Goal: Find specific page/section: Find specific page/section

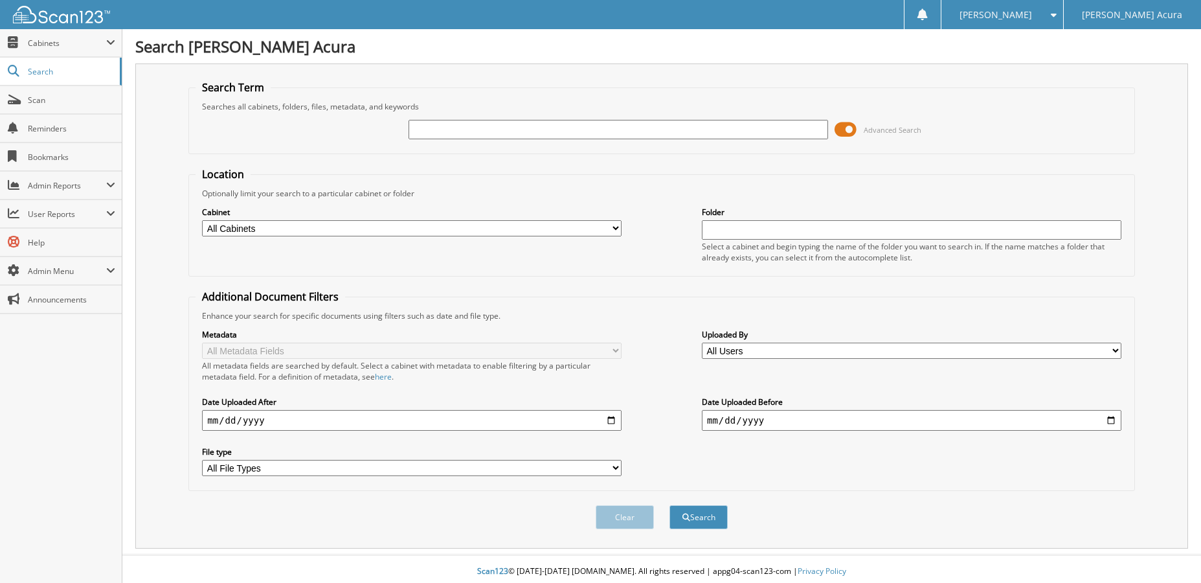
click at [464, 132] on input "text" at bounding box center [619, 129] width 420 height 19
type input "645764"
click at [704, 516] on button "Search" at bounding box center [698, 517] width 58 height 24
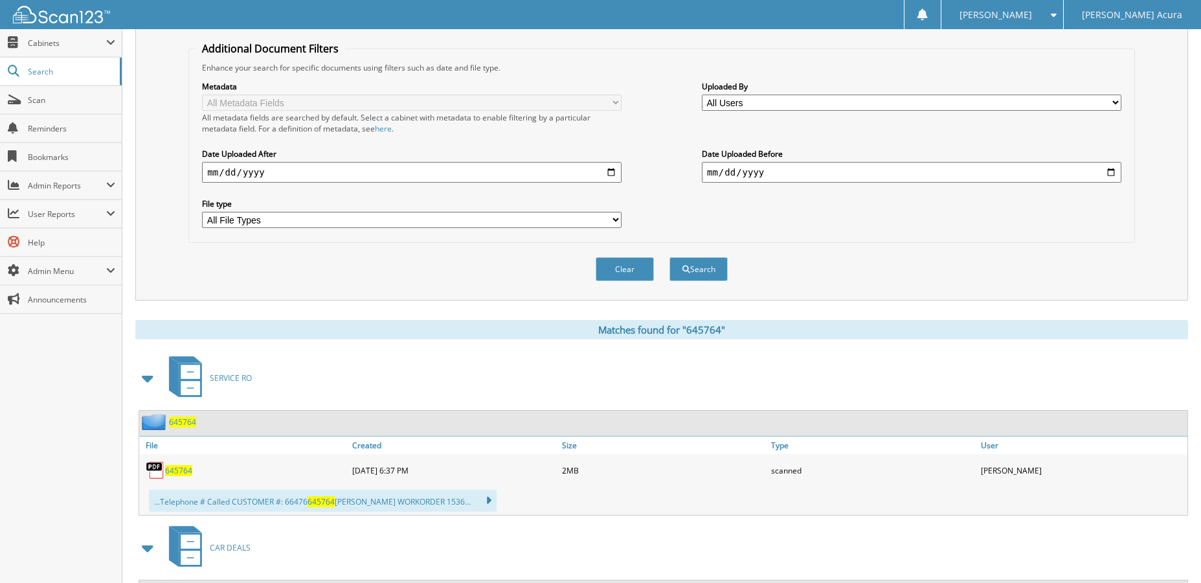
scroll to position [259, 0]
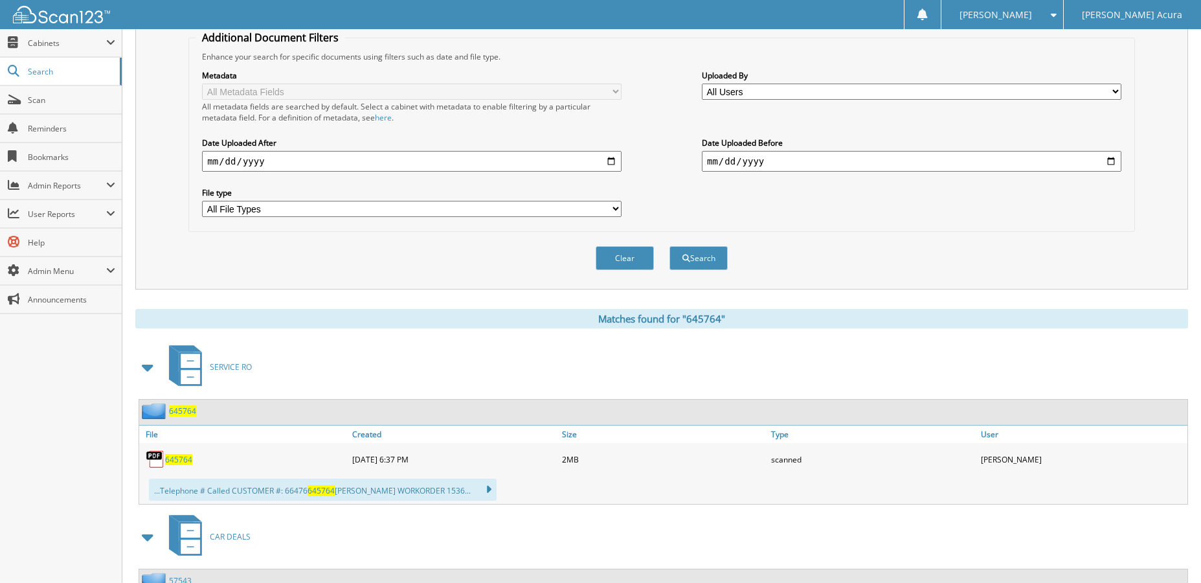
click at [185, 411] on span "645764" at bounding box center [182, 410] width 27 height 11
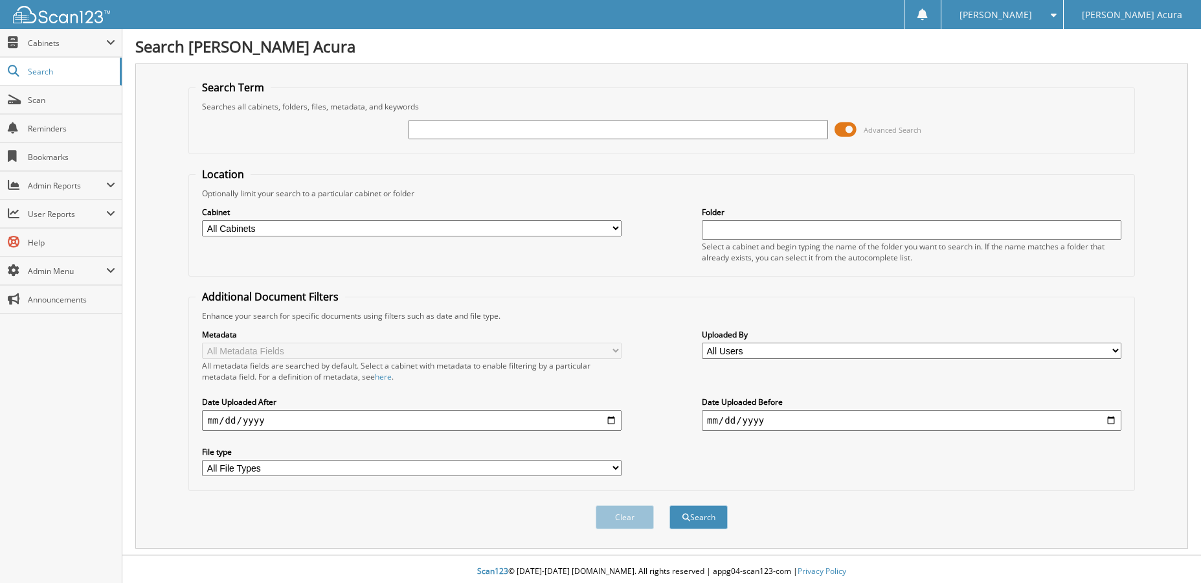
click at [500, 136] on input "text" at bounding box center [619, 129] width 420 height 19
type input "645843"
click at [669, 505] on button "Search" at bounding box center [698, 517] width 58 height 24
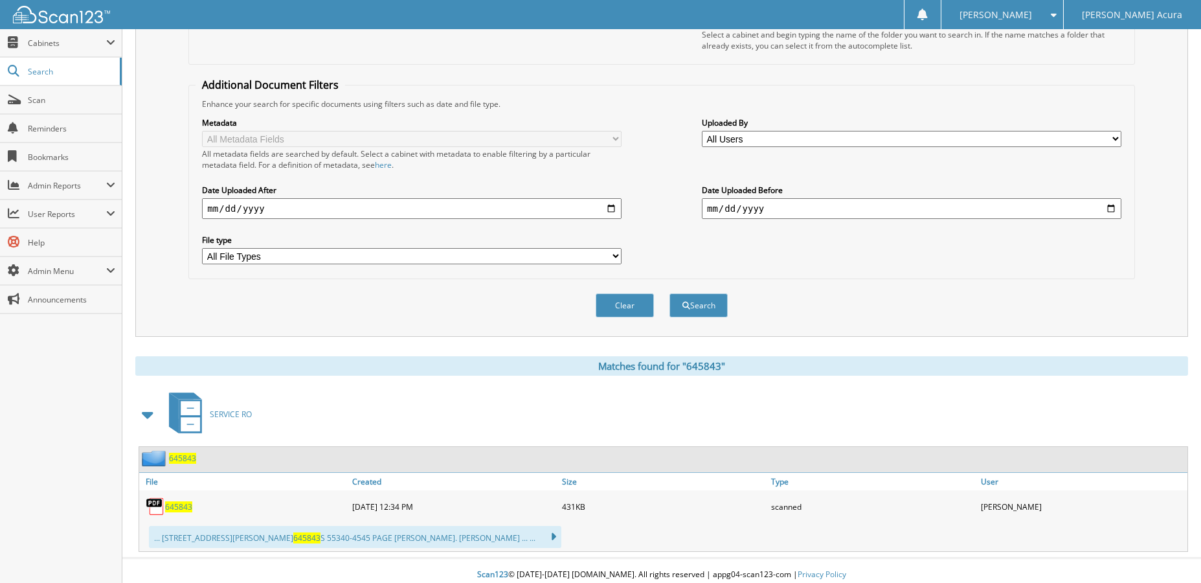
scroll to position [220, 0]
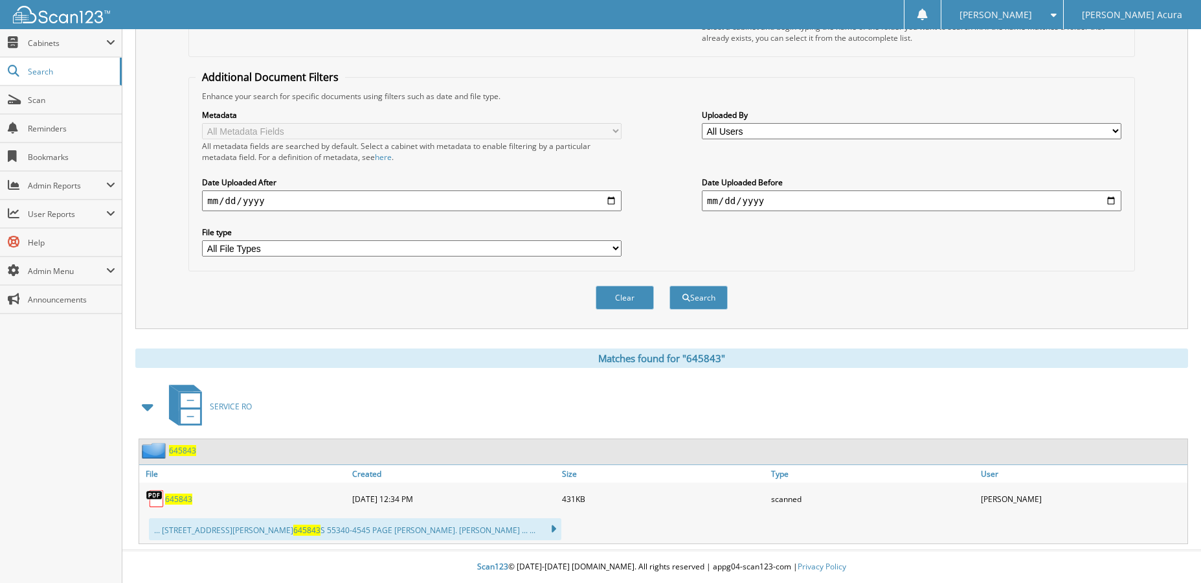
click at [185, 451] on span "645843" at bounding box center [182, 450] width 27 height 11
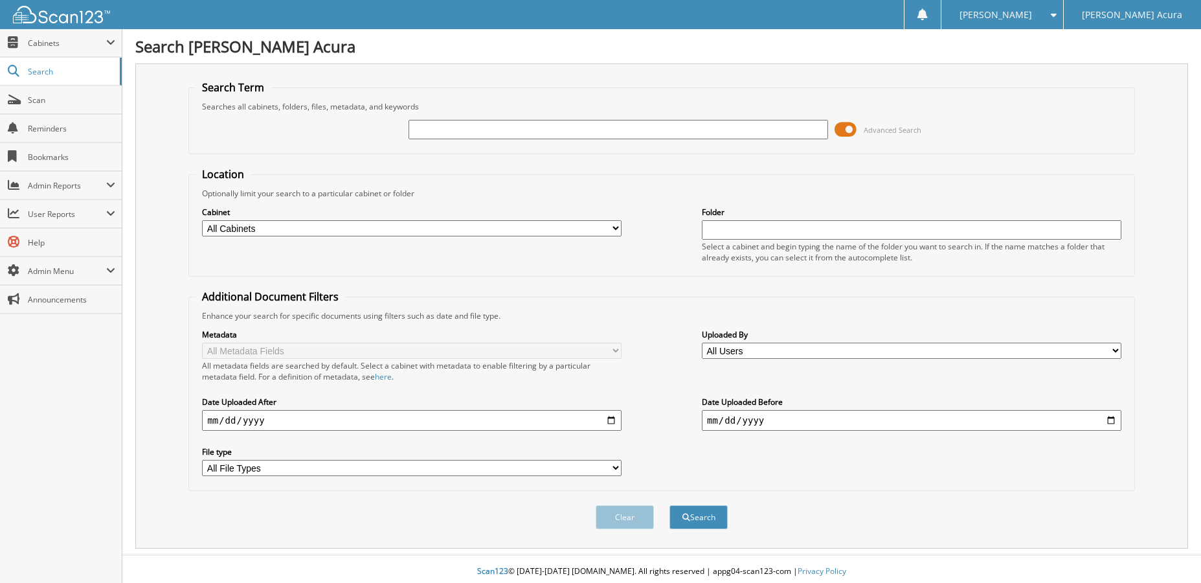
click at [473, 127] on input "text" at bounding box center [619, 129] width 420 height 19
type input "645909"
click at [669, 505] on button "Search" at bounding box center [698, 517] width 58 height 24
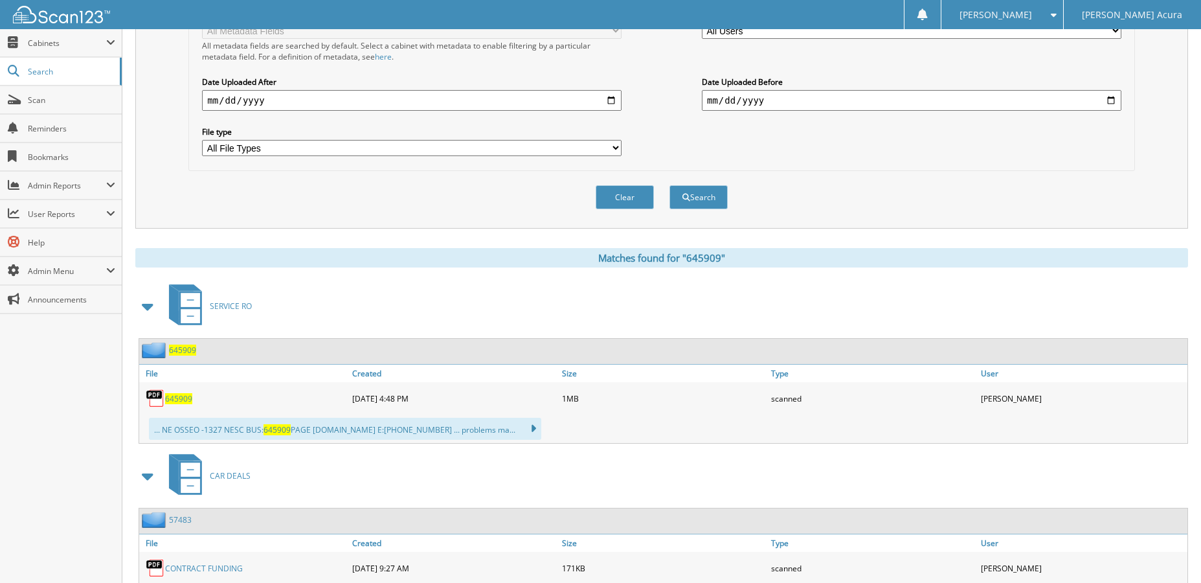
scroll to position [324, 0]
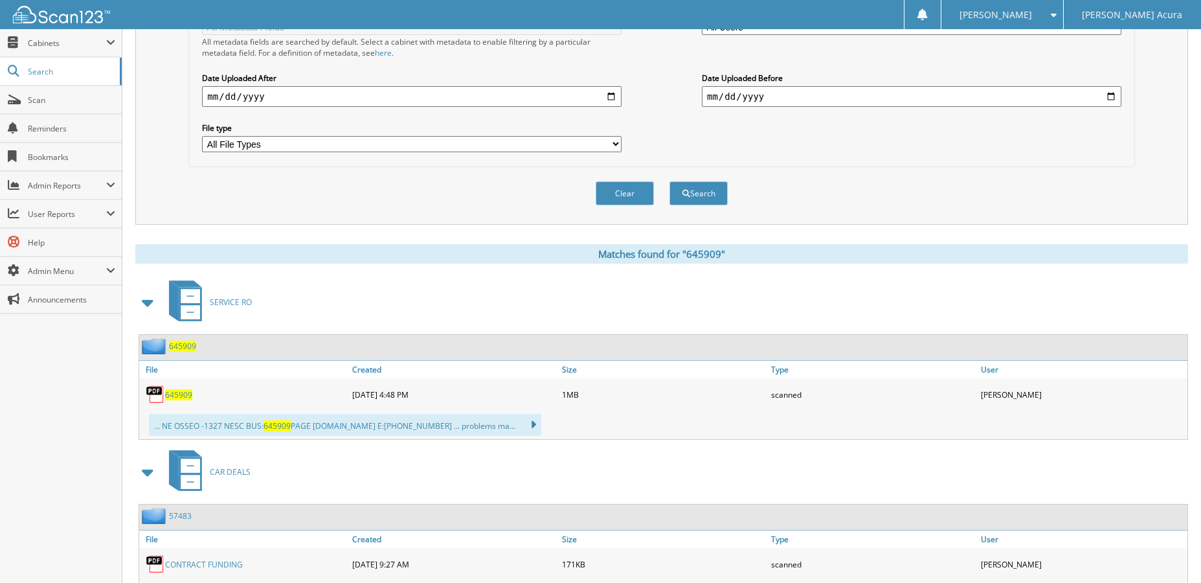
click at [177, 346] on span "645909" at bounding box center [182, 346] width 27 height 11
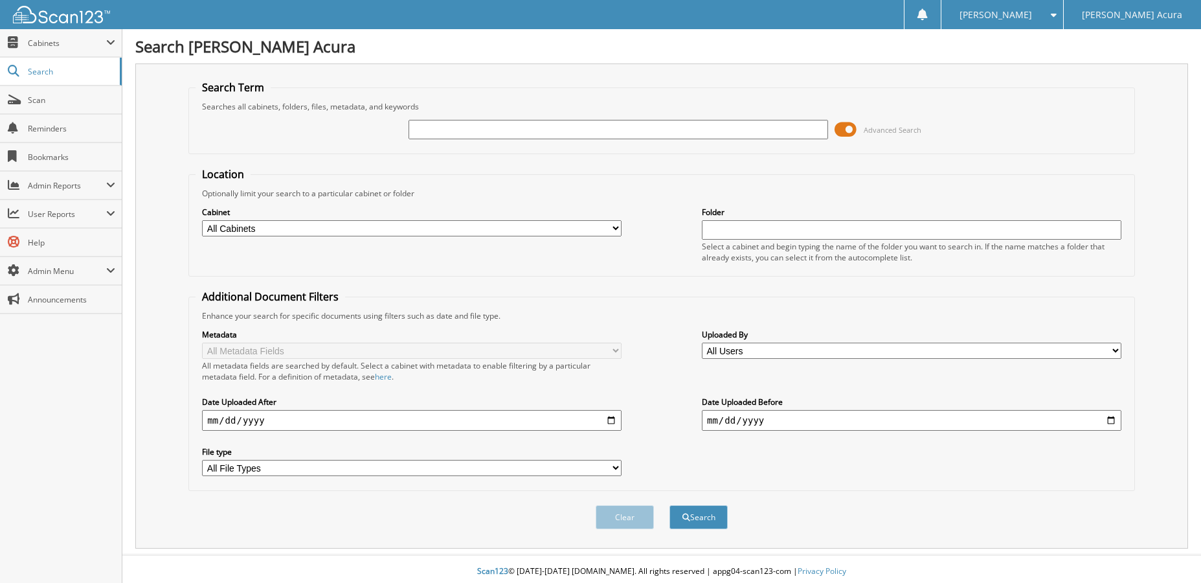
click at [482, 136] on input "text" at bounding box center [619, 129] width 420 height 19
type input "645605"
click at [669, 505] on button "Search" at bounding box center [698, 517] width 58 height 24
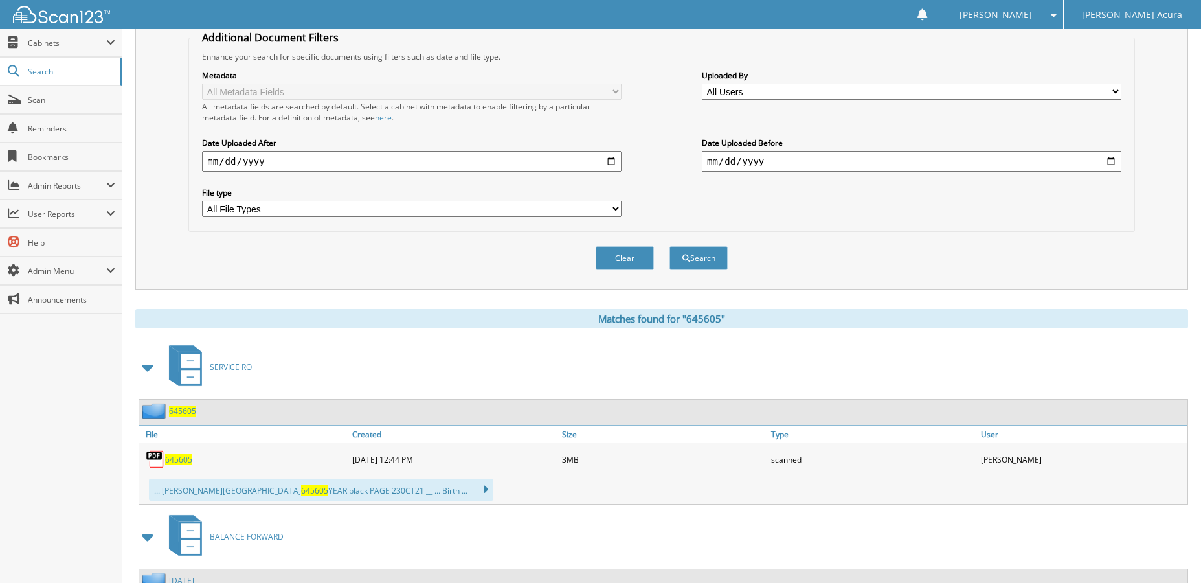
scroll to position [388, 0]
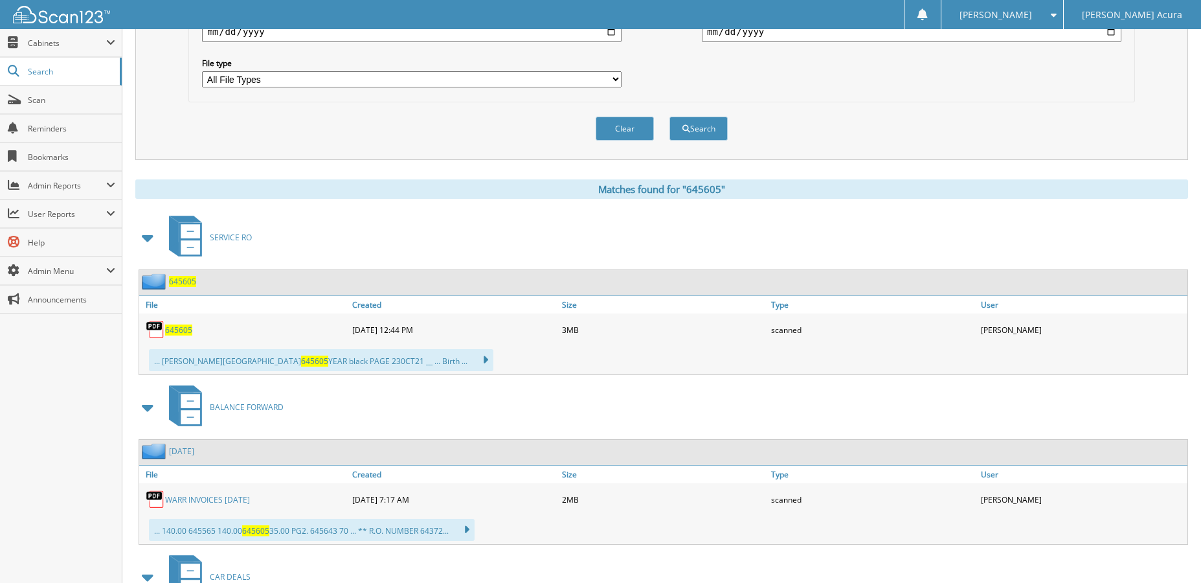
click at [178, 284] on span "645605" at bounding box center [182, 281] width 27 height 11
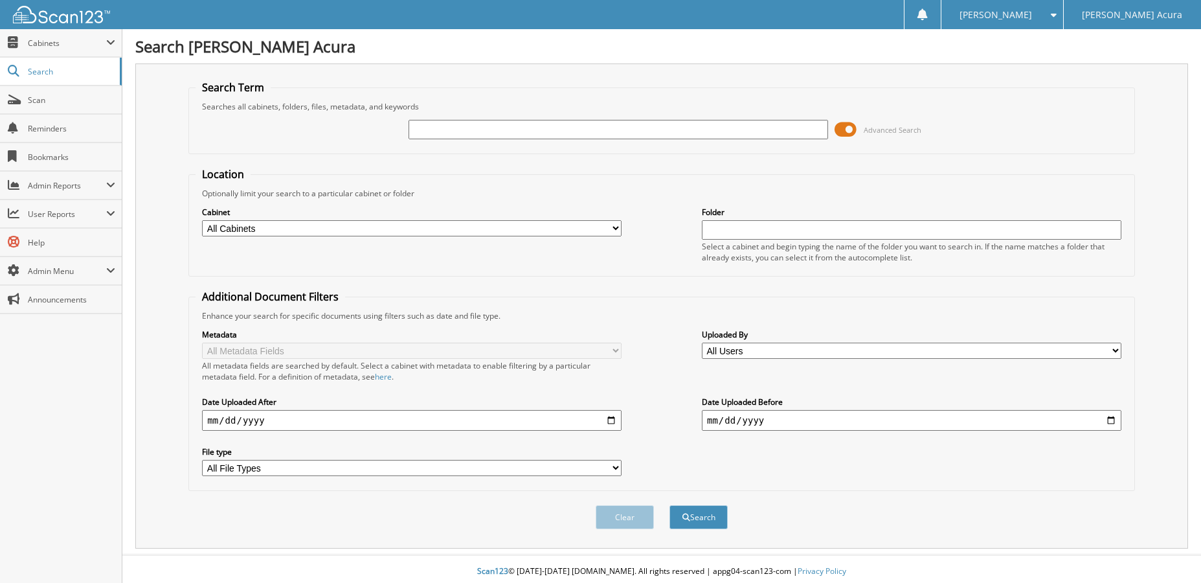
click at [502, 131] on input "text" at bounding box center [619, 129] width 420 height 19
type input "645997"
click at [669, 505] on button "Search" at bounding box center [698, 517] width 58 height 24
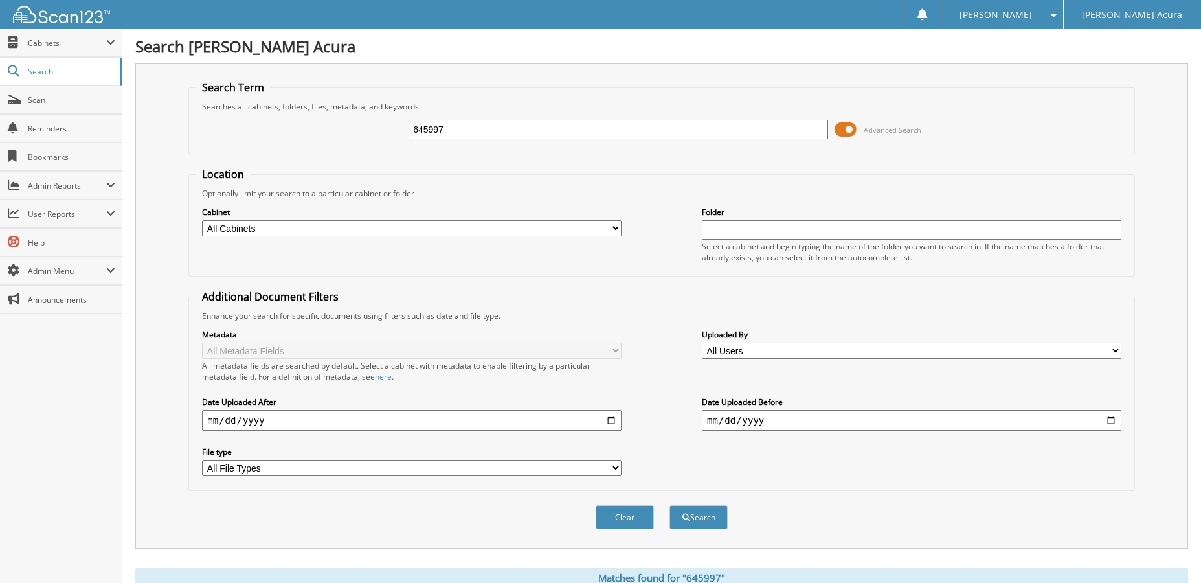
drag, startPoint x: 462, startPoint y: 135, endPoint x: 388, endPoint y: 123, distance: 74.8
click at [388, 123] on div "645997 Advanced Search" at bounding box center [662, 129] width 932 height 35
type input "646048"
click at [669, 505] on button "Search" at bounding box center [698, 517] width 58 height 24
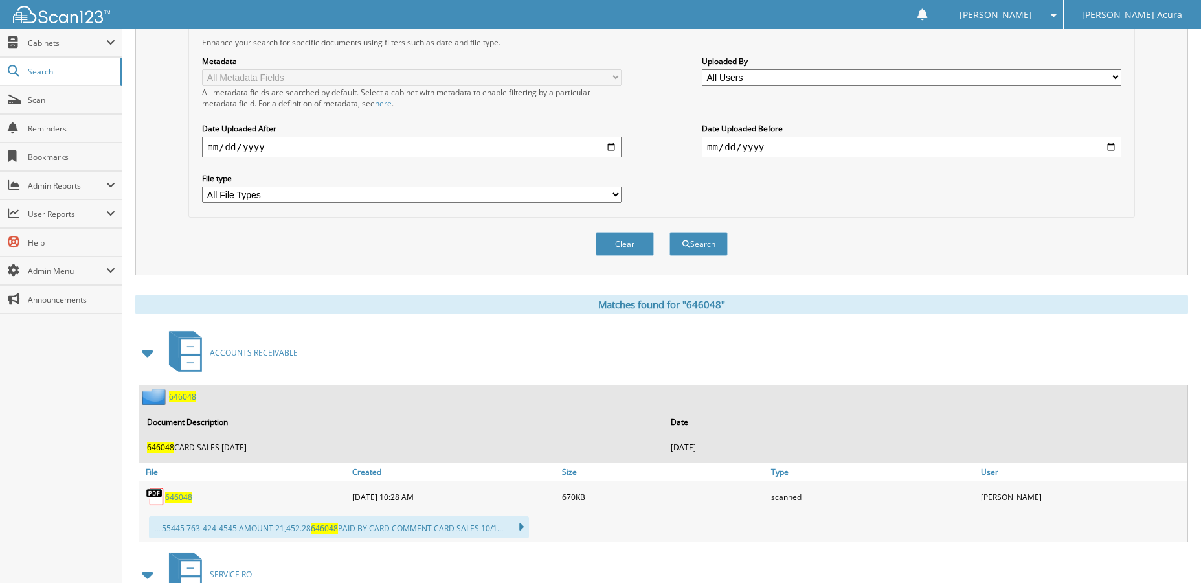
scroll to position [388, 0]
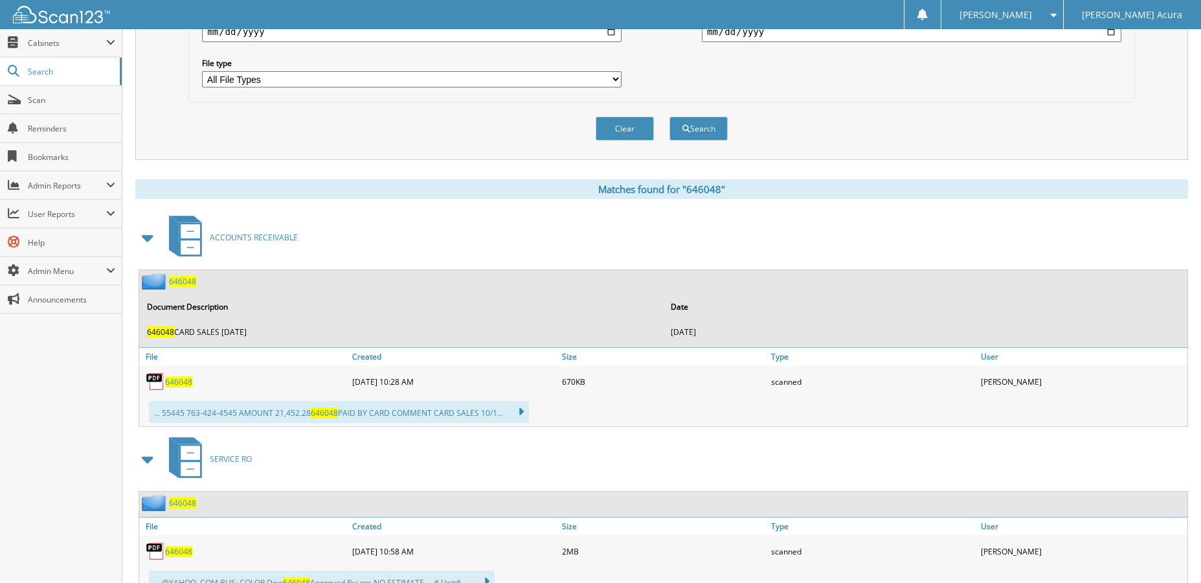
click at [144, 240] on span at bounding box center [148, 237] width 18 height 23
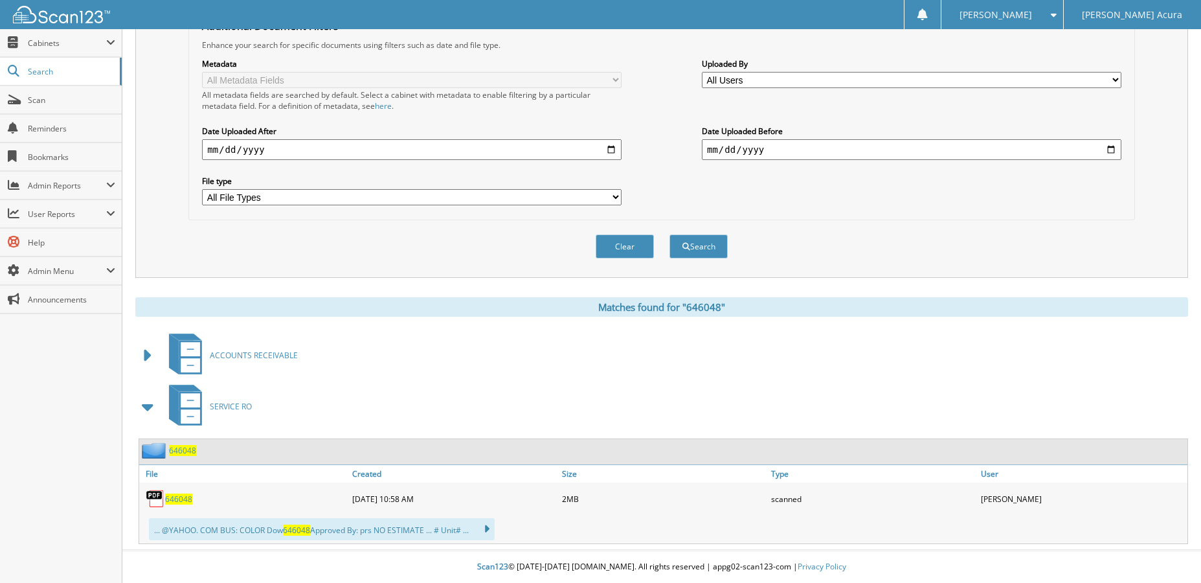
click at [183, 448] on span "646048" at bounding box center [182, 450] width 27 height 11
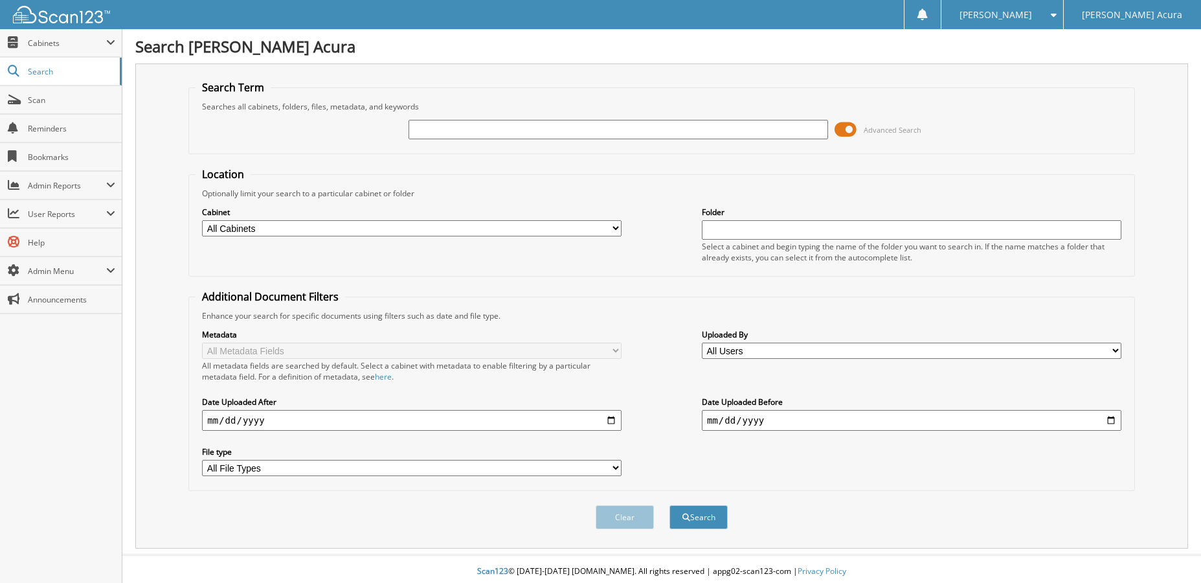
click at [451, 133] on input "text" at bounding box center [619, 129] width 420 height 19
type input "646045"
click at [694, 513] on button "Search" at bounding box center [698, 517] width 58 height 24
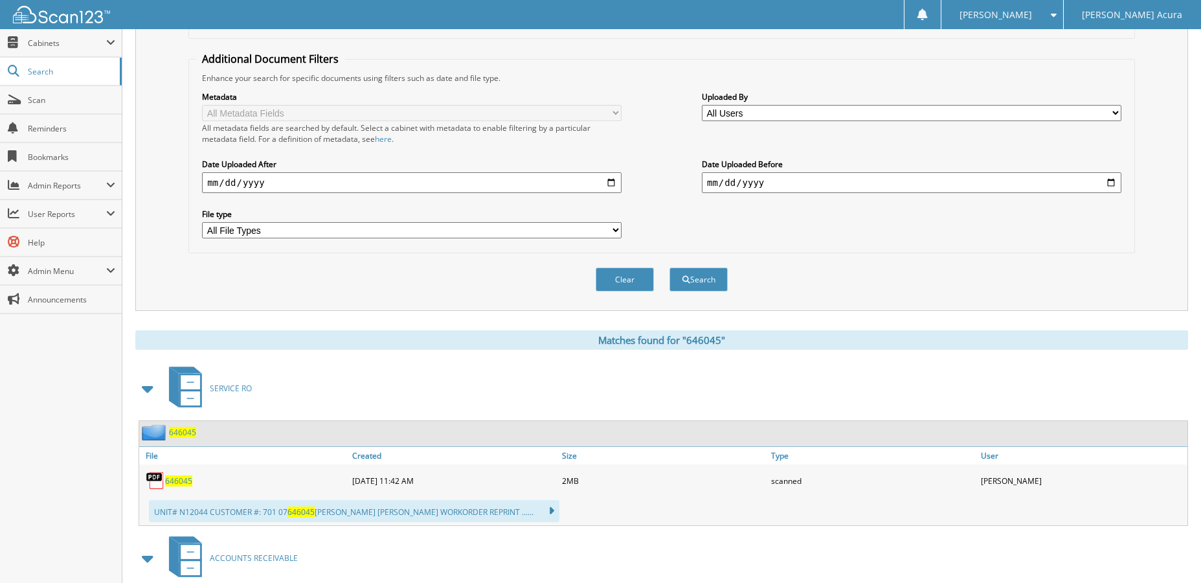
scroll to position [324, 0]
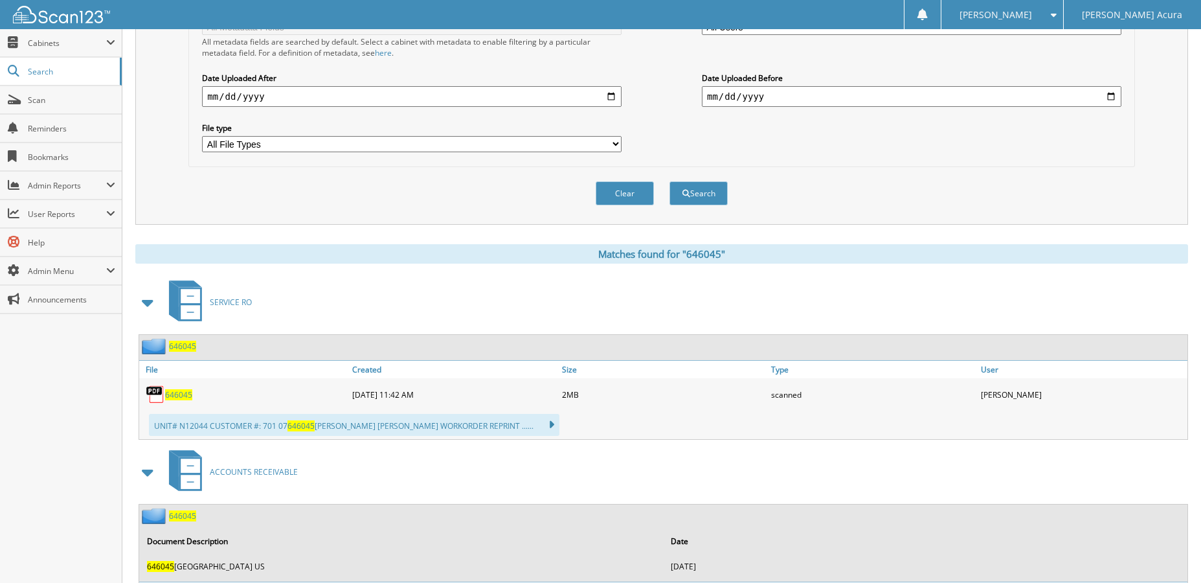
click at [191, 347] on span "646045" at bounding box center [182, 346] width 27 height 11
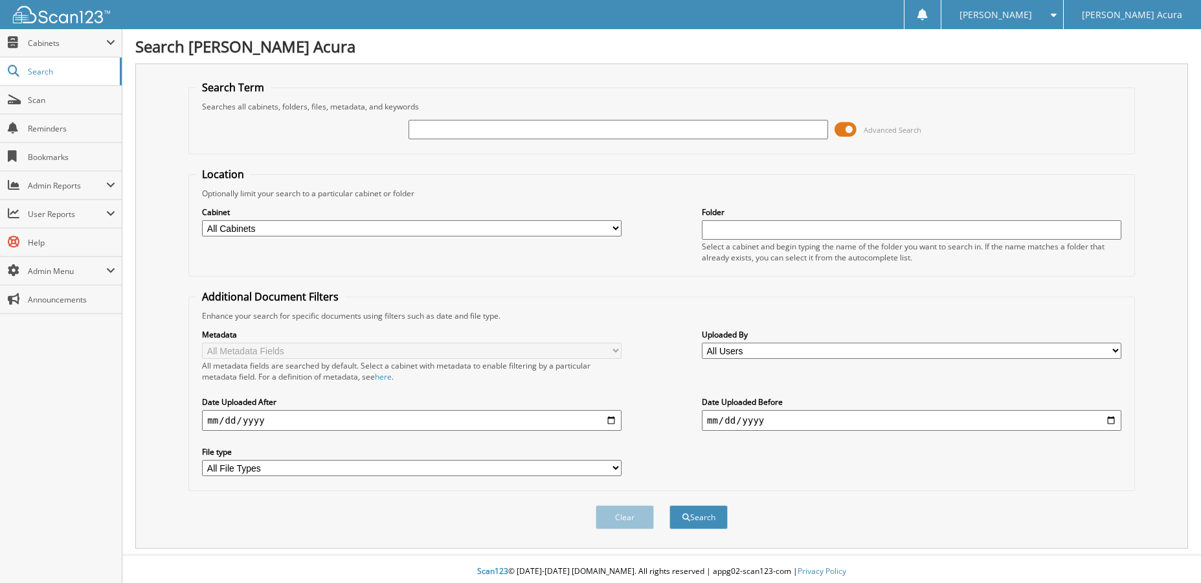
click at [449, 125] on input "text" at bounding box center [619, 129] width 420 height 19
type input "WRA77547"
click at [669, 505] on button "Search" at bounding box center [698, 517] width 58 height 24
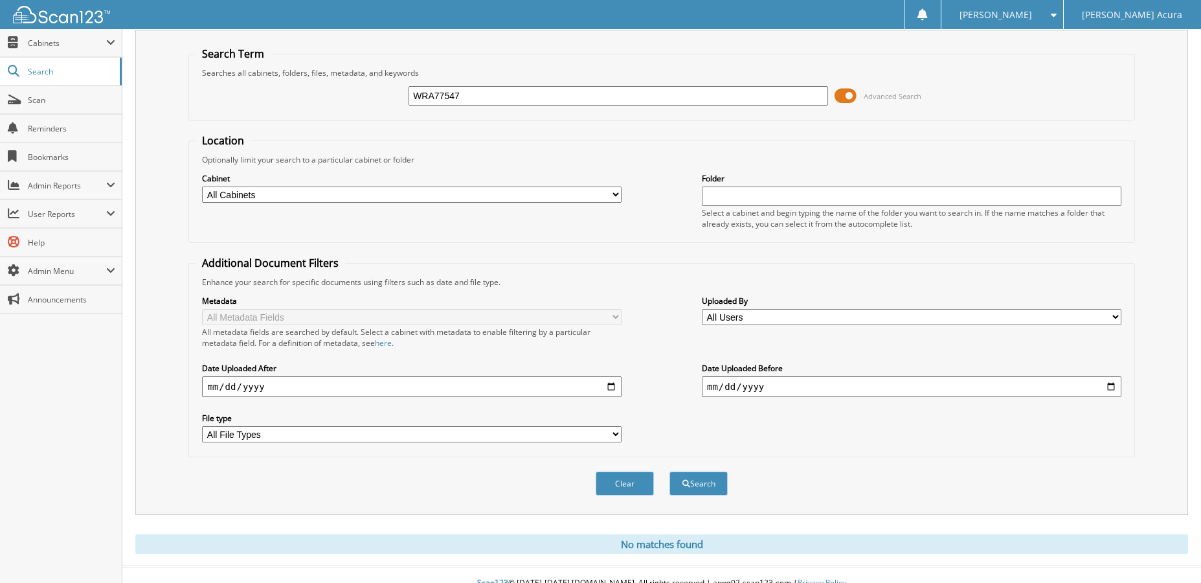
scroll to position [51, 0]
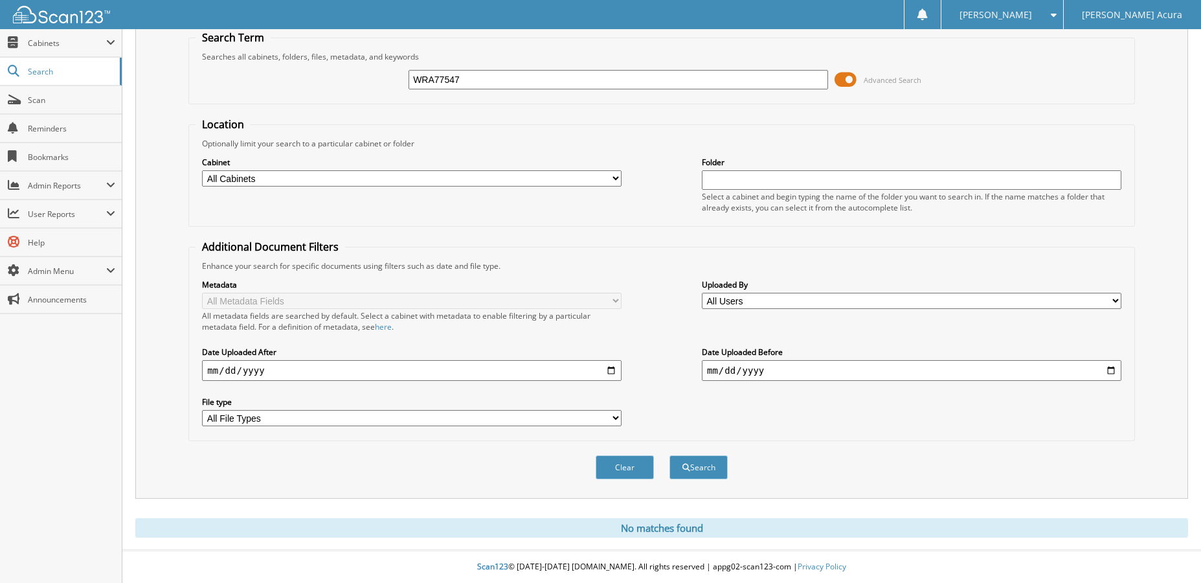
drag, startPoint x: 484, startPoint y: 73, endPoint x: 384, endPoint y: 77, distance: 99.8
click at [385, 77] on div "WRA77547 Advanced Search" at bounding box center [662, 79] width 932 height 35
type input "77547"
click at [484, 175] on select "All Cabinets ACCOUNTS PAYABLE ACCOUNTS PAYABLE DIGITAL ACCOUNTS RECEIVABLE AP A…" at bounding box center [412, 178] width 420 height 16
select select "24614"
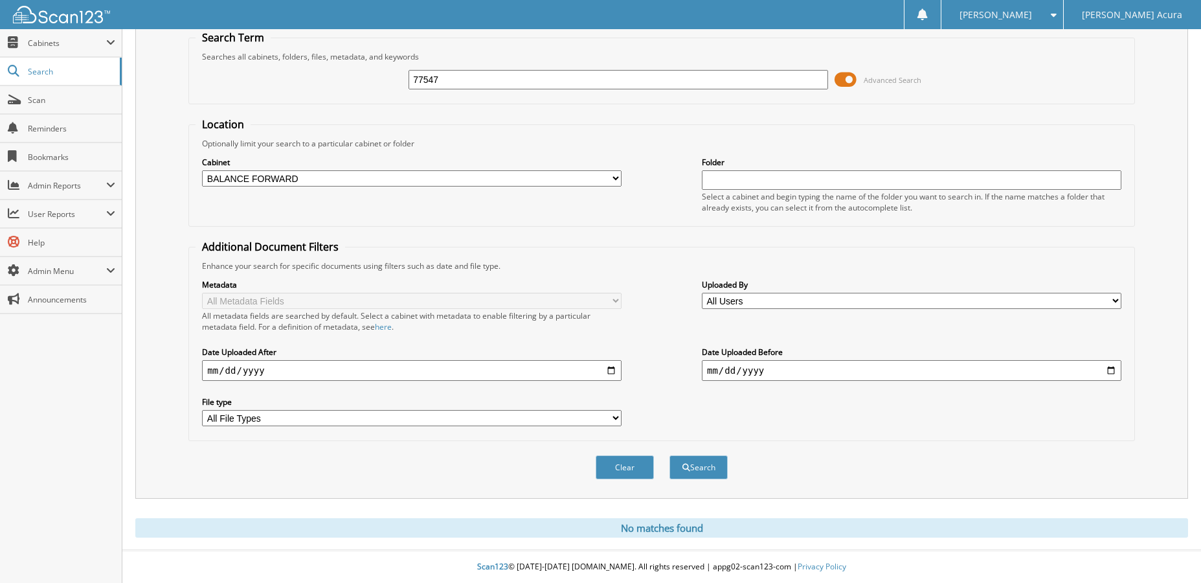
click at [202, 170] on select "All Cabinets ACCOUNTS PAYABLE ACCOUNTS PAYABLE DIGITAL ACCOUNTS RECEIVABLE AP A…" at bounding box center [412, 178] width 420 height 16
click at [704, 466] on button "Search" at bounding box center [698, 467] width 58 height 24
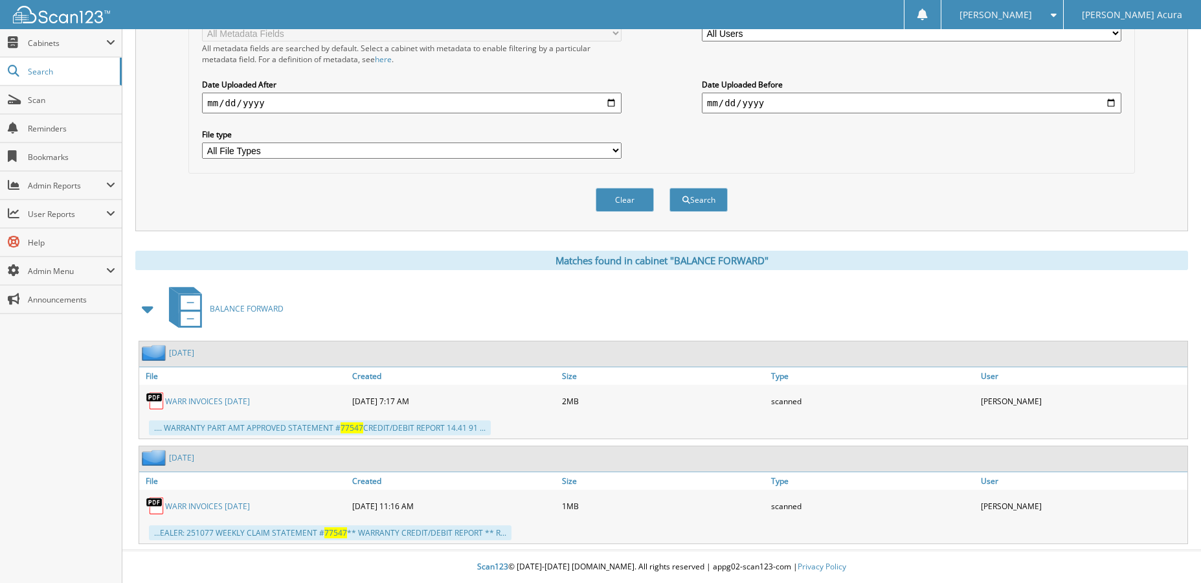
scroll to position [318, 0]
click at [200, 398] on link "WARR INVOICES [DATE]" at bounding box center [207, 401] width 85 height 11
